Goal: Complete application form: Complete application form

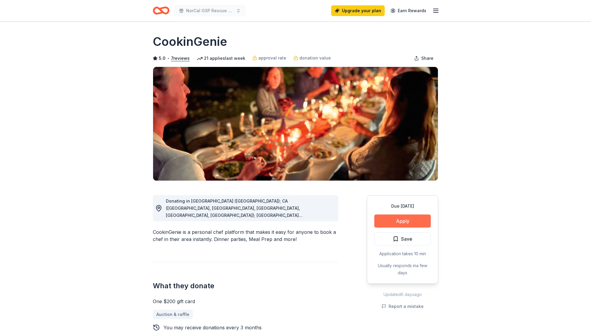
click at [400, 220] on button "Apply" at bounding box center [402, 220] width 56 height 13
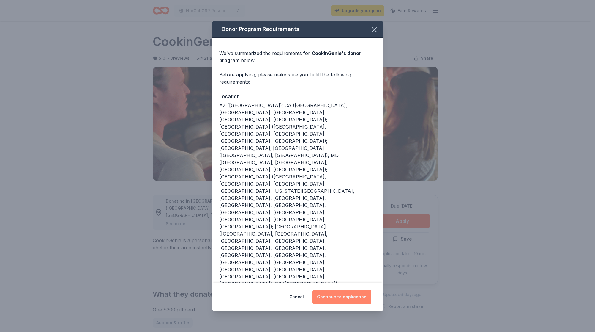
click at [346, 289] on button "Continue to application" at bounding box center [341, 296] width 59 height 14
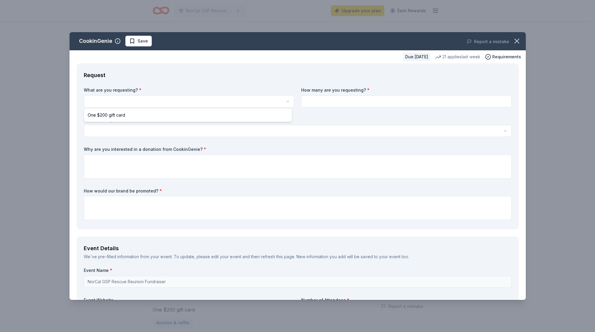
click at [150, 101] on html "10% NorCal GSP Rescue Reunion Fundraiser Upgrade your plan Earn Rewards Due [DA…" at bounding box center [297, 166] width 595 height 332
select select "One $200 gift card"
click at [328, 102] on input at bounding box center [406, 101] width 210 height 12
type input "1"
click at [140, 128] on html "10% NorCal GSP Rescue Reunion Fundraiser Upgrade your plan Earn Rewards Due [DA…" at bounding box center [297, 166] width 595 height 332
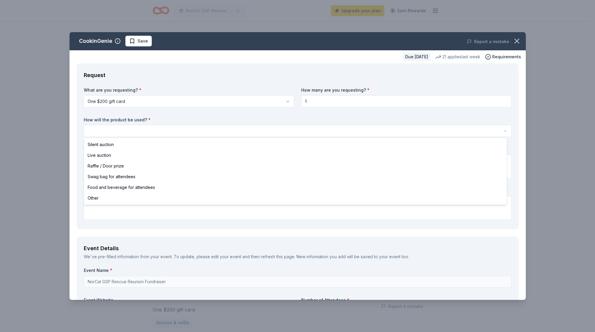
select select "silentAuction"
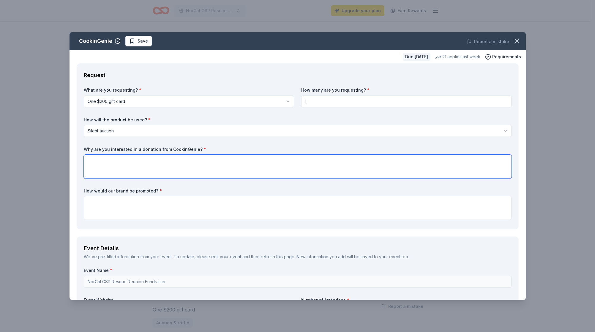
click at [120, 161] on textarea at bounding box center [298, 167] width 428 height 24
paste textarea "I am requesting a $200 gift certificate from Cooking Genie to include in our si…"
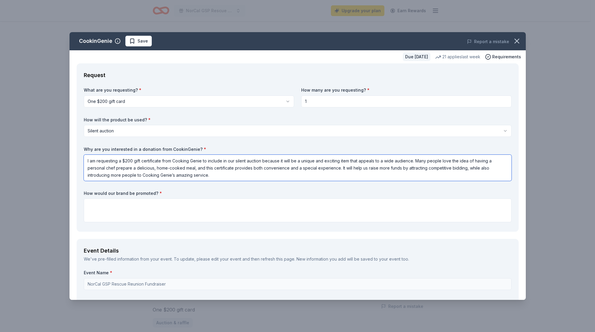
type textarea "I am requesting a $200 gift certificate from Cooking Genie to include in our si…"
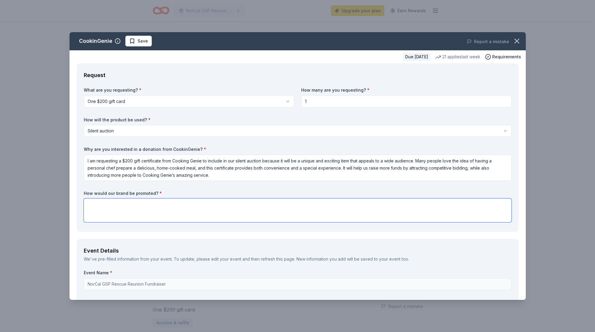
click at [124, 208] on textarea at bounding box center [298, 210] width 428 height 24
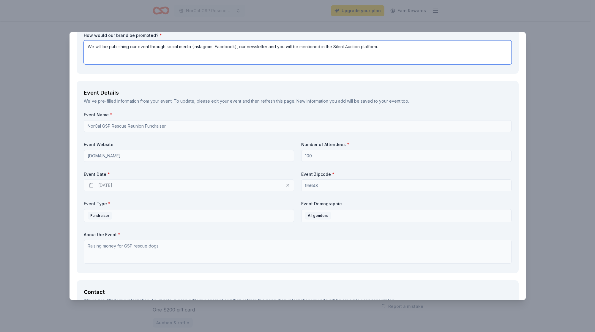
scroll to position [237, 0]
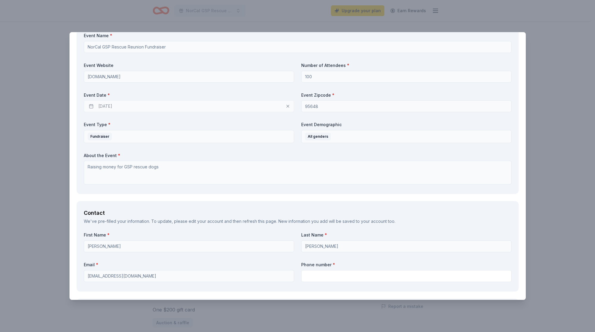
type textarea "We will be publishing our event through social media (Instagram, Facebook), our…"
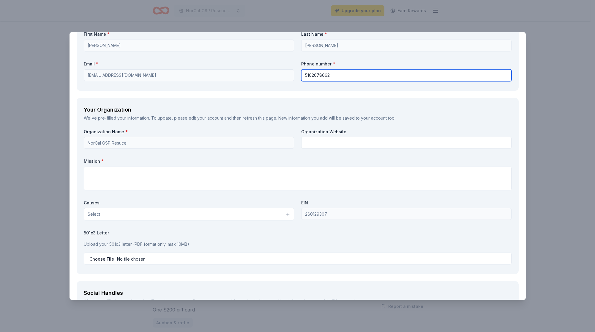
scroll to position [419, 0]
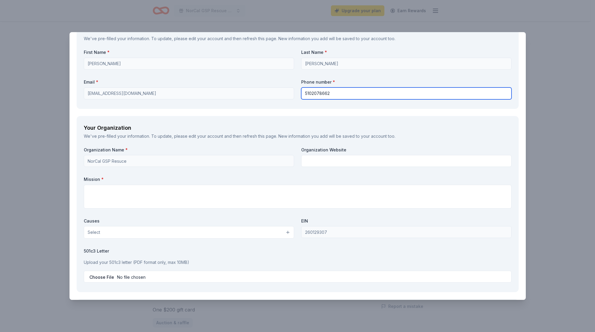
type input "5102078662"
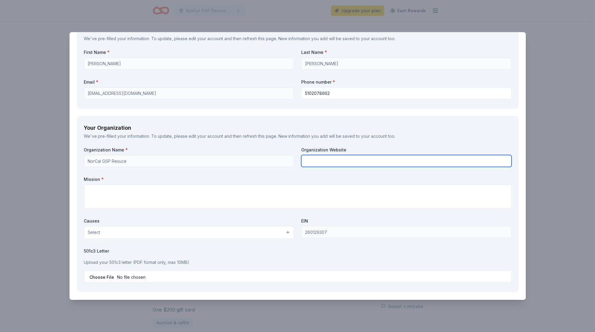
click at [341, 163] on input "text" at bounding box center [406, 161] width 210 height 12
paste input "[URL][DOMAIN_NAME]"
type input "[URL][DOMAIN_NAME]"
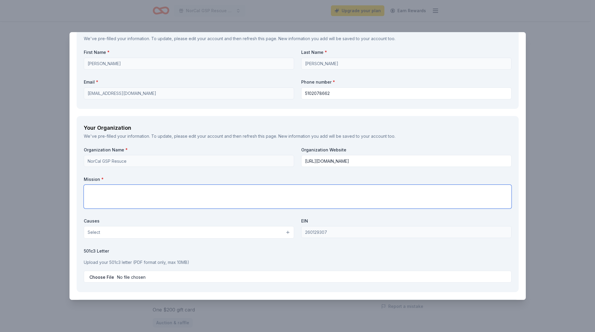
click at [117, 192] on textarea at bounding box center [298, 197] width 428 height 24
paste textarea "To bring about a time when every GSP in [GEOGRAPHIC_DATA][US_STATE] has a lovin…"
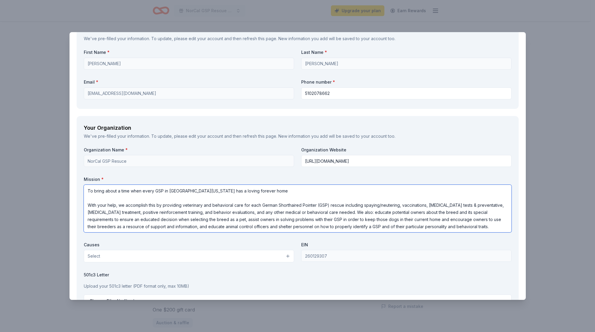
scroll to position [434, 0]
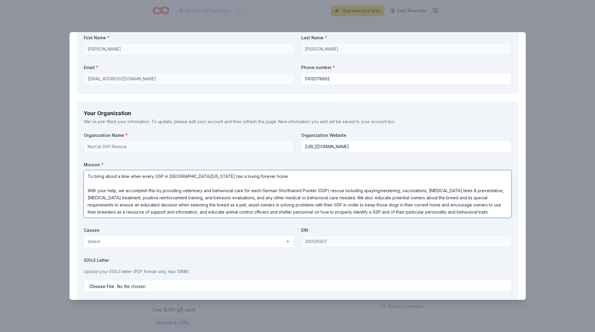
type textarea "To bring about a time when every GSP in [GEOGRAPHIC_DATA][US_STATE] has a lovin…"
click at [287, 239] on button "Select" at bounding box center [189, 241] width 210 height 12
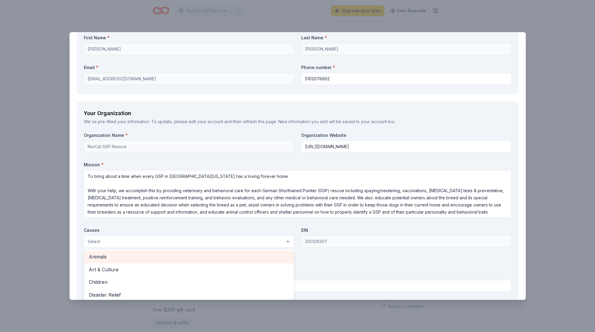
click at [118, 257] on span "Animals" at bounding box center [189, 257] width 200 height 8
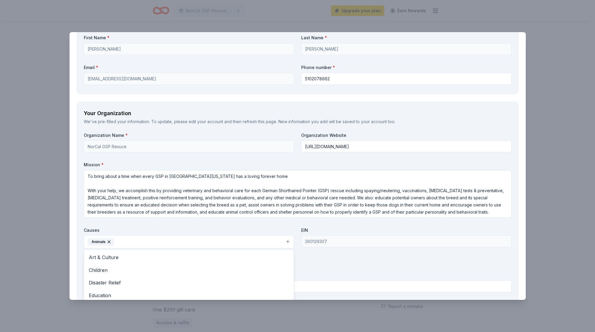
click at [336, 279] on div "Organization Name * NorCal GSP Resuce Organization Website [URL][DOMAIN_NAME] M…" at bounding box center [298, 213] width 428 height 162
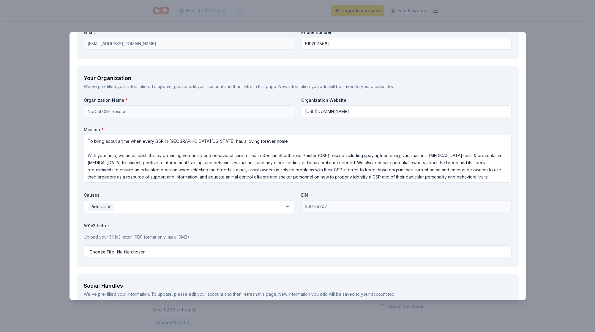
scroll to position [489, 0]
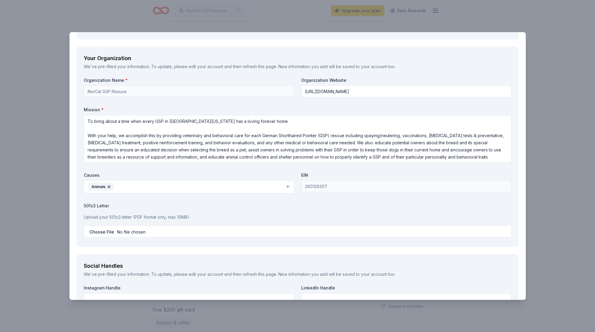
click at [96, 232] on input "file" at bounding box center [298, 231] width 428 height 12
type input "C:\fakepath\NorCal GSP.pdf"
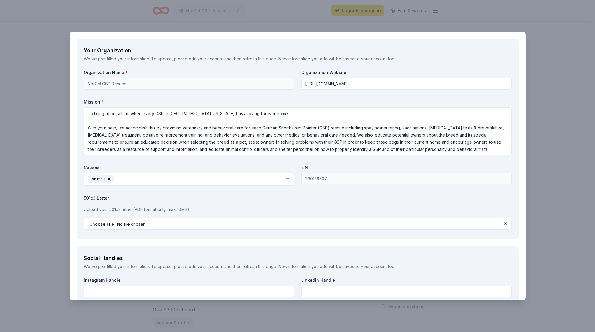
scroll to position [608, 0]
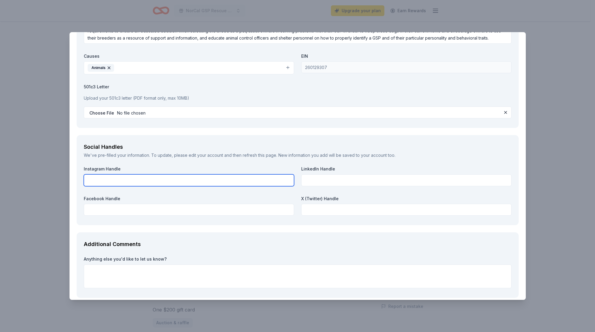
click at [127, 177] on input "text" at bounding box center [189, 180] width 210 height 12
type input "norcalgsprescue"
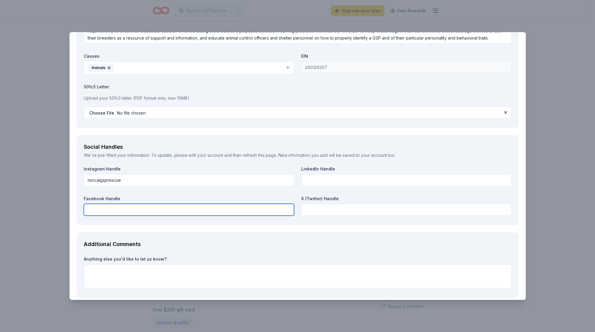
click at [120, 207] on input "text" at bounding box center [189, 210] width 210 height 12
type input "NorCal GSP Rescue"
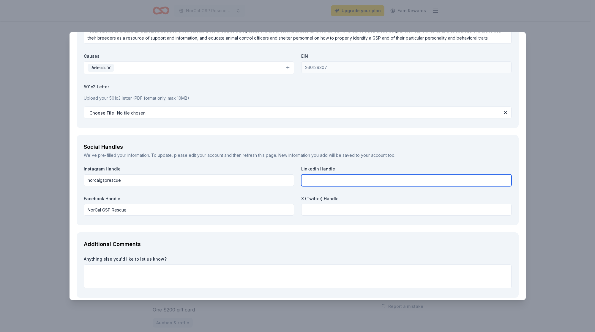
click at [346, 175] on input "text" at bounding box center [406, 180] width 210 height 12
type input "norcal gsp rescue"
click at [260, 264] on textarea at bounding box center [298, 276] width 428 height 24
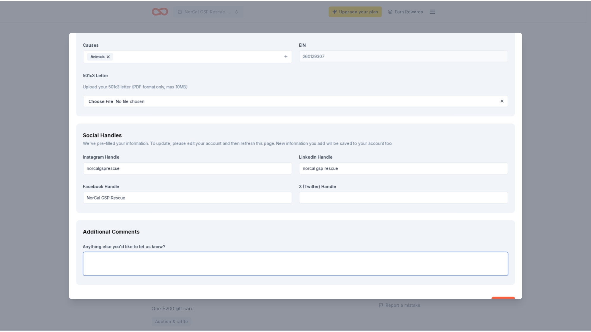
scroll to position [634, 0]
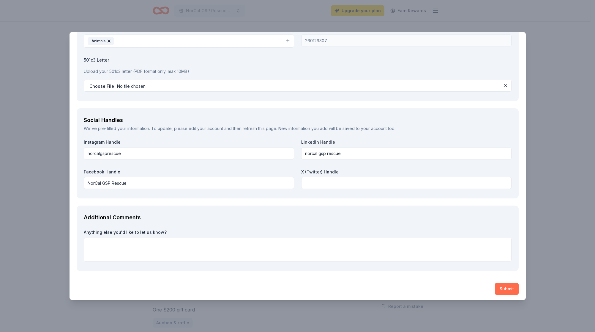
click at [502, 284] on button "Submit" at bounding box center [507, 289] width 24 height 12
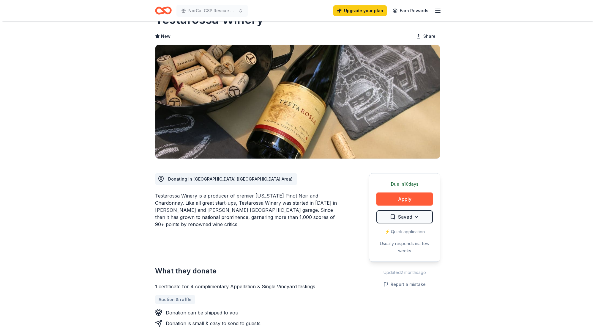
scroll to position [23, 0]
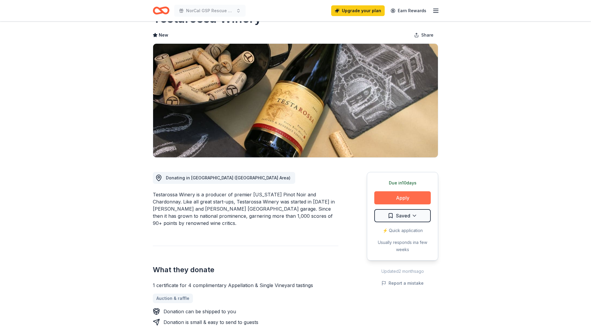
click at [408, 199] on button "Apply" at bounding box center [402, 197] width 56 height 13
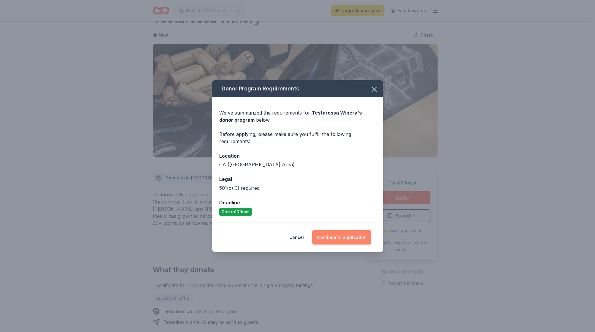
click at [344, 239] on button "Continue to application" at bounding box center [341, 237] width 59 height 14
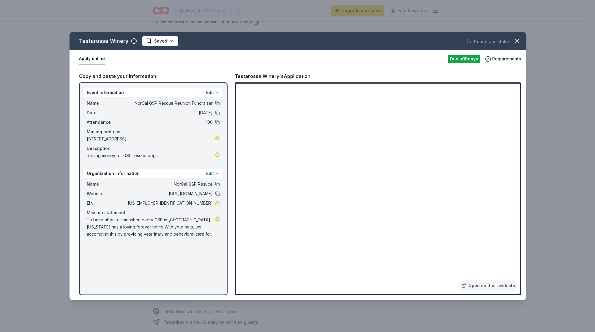
click at [96, 60] on button "Apply online" at bounding box center [92, 59] width 26 height 12
